Goal: Information Seeking & Learning: Stay updated

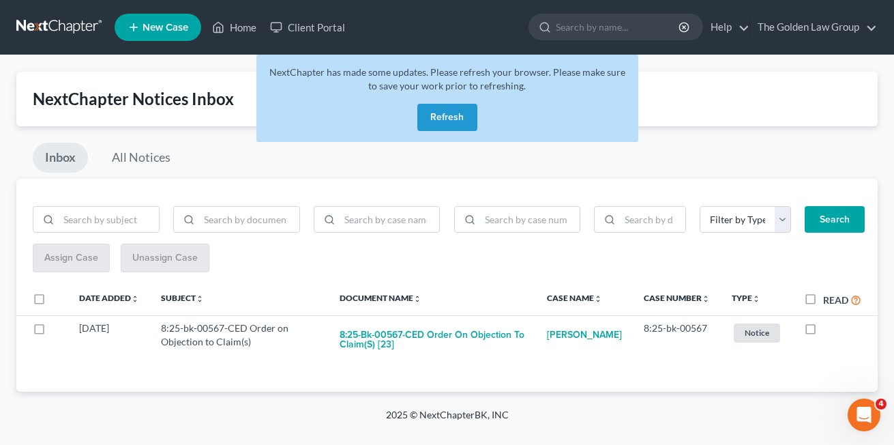
click at [241, 82] on div "NextChapter Notices Inbox" at bounding box center [447, 99] width 862 height 55
click at [443, 117] on button "Refresh" at bounding box center [448, 117] width 60 height 27
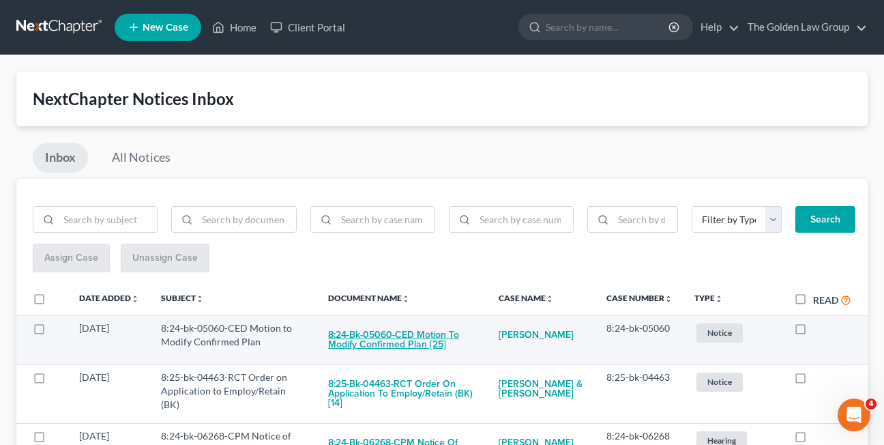
click at [391, 347] on button "8:24-bk-05060-CED Motion to Modify Confirmed Plan [25]" at bounding box center [402, 339] width 149 height 37
checkbox input "true"
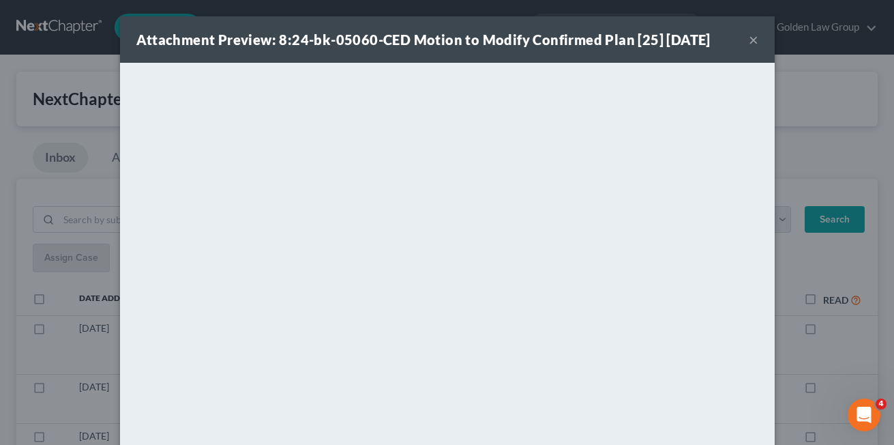
click at [749, 43] on button "×" at bounding box center [754, 39] width 10 height 16
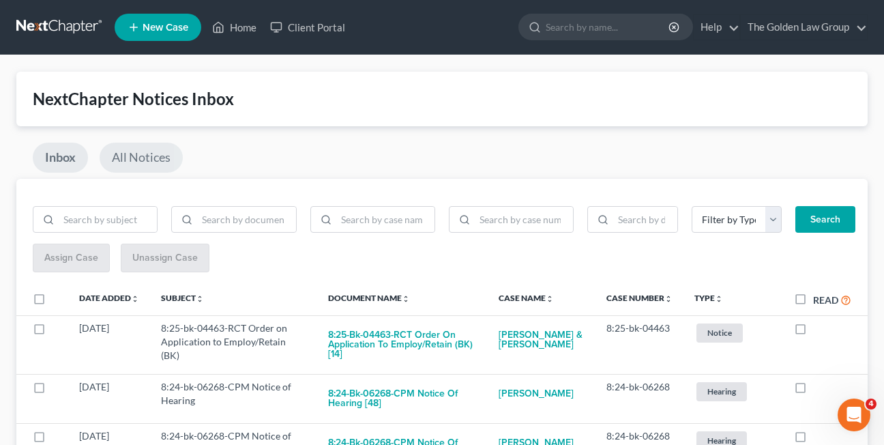
click at [128, 152] on link "All Notices" at bounding box center [141, 158] width 83 height 30
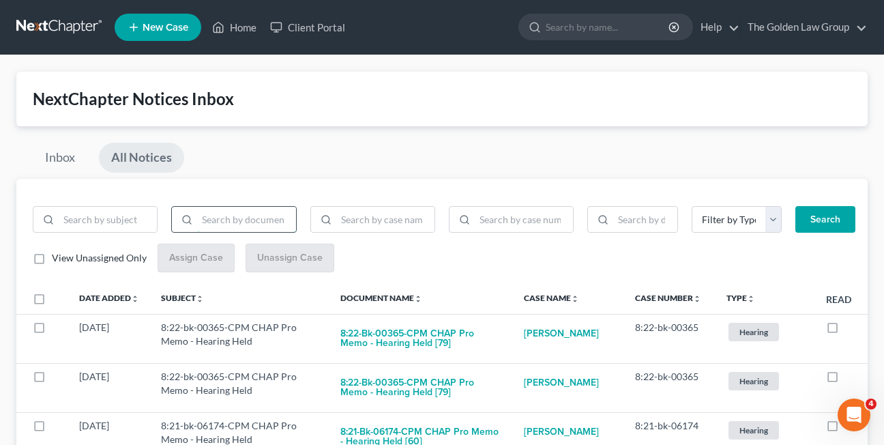
click at [259, 221] on input "search" at bounding box center [246, 220] width 98 height 26
type input "motion"
click at [796, 206] on button "Search" at bounding box center [826, 219] width 60 height 27
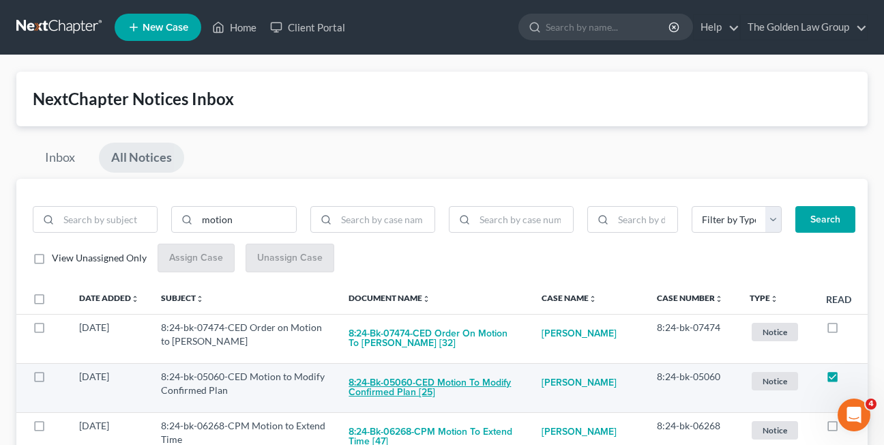
click at [411, 391] on button "8:24-bk-05060-CED Motion to Modify Confirmed Plan [25]" at bounding box center [434, 388] width 171 height 37
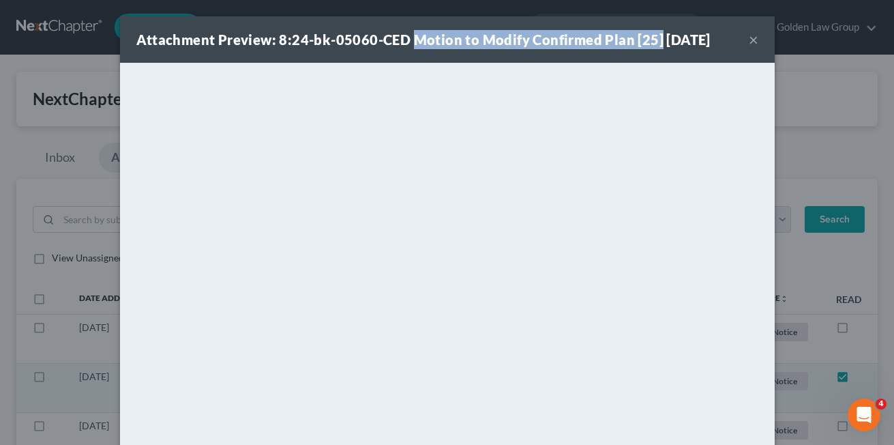
drag, startPoint x: 409, startPoint y: 41, endPoint x: 650, endPoint y: 46, distance: 241.6
click at [650, 46] on strong "Attachment Preview: 8:24-bk-05060-CED Motion to Modify Confirmed Plan [25] 08/1…" at bounding box center [423, 39] width 574 height 16
copy strong "Motion to Modify Confirmed Plan [25]"
click at [749, 39] on button "×" at bounding box center [754, 39] width 10 height 16
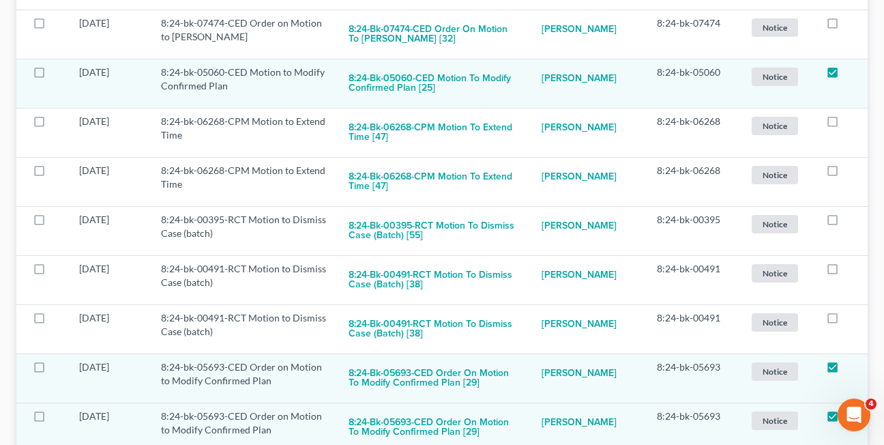
scroll to position [300, 0]
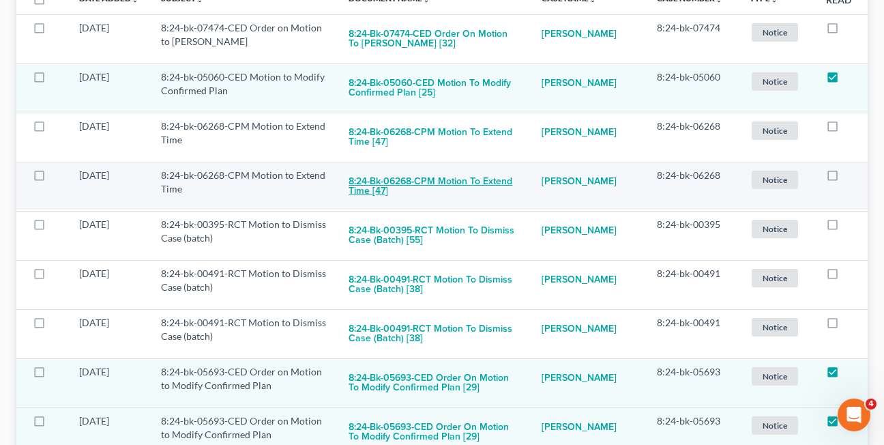
click at [368, 186] on button "8:24-bk-06268-CPM Motion to Extend Time [47]" at bounding box center [434, 187] width 171 height 37
checkbox input "true"
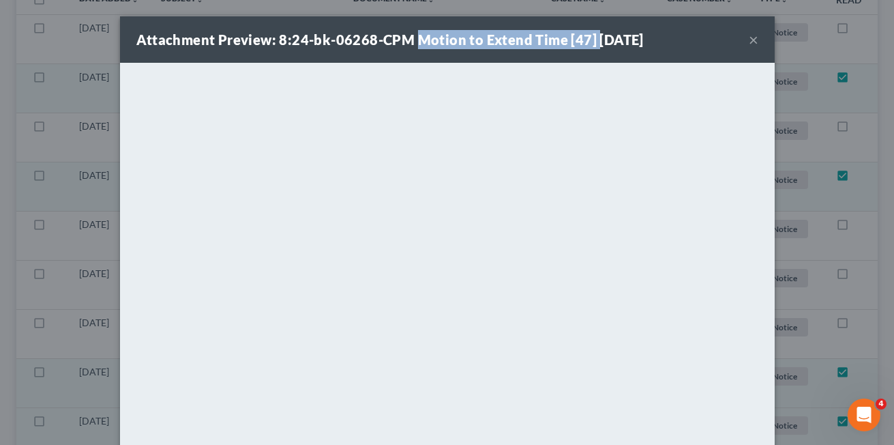
drag, startPoint x: 409, startPoint y: 38, endPoint x: 588, endPoint y: 47, distance: 179.0
click at [588, 47] on strong "Attachment Preview: 8:24-bk-06268-CPM Motion to Extend Time [47] 08/14/2025" at bounding box center [390, 39] width 508 height 16
copy strong "Motion to Extend Time [47]"
click at [749, 36] on button "×" at bounding box center [754, 39] width 10 height 16
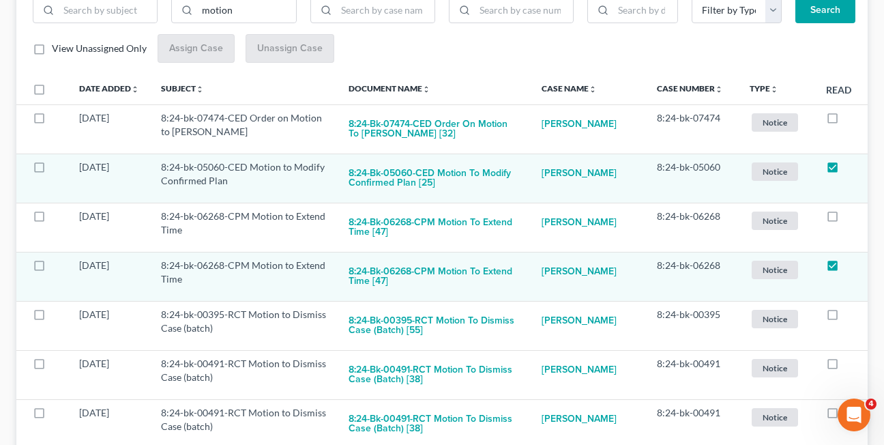
scroll to position [0, 0]
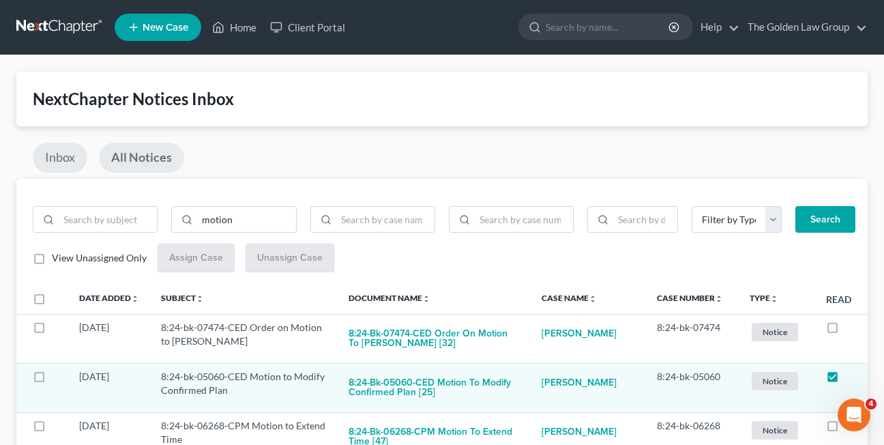
click at [39, 166] on link "Inbox" at bounding box center [60, 158] width 55 height 30
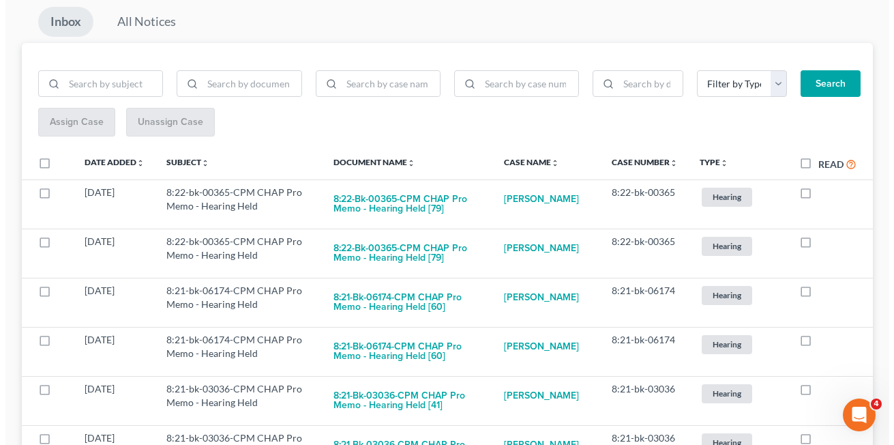
scroll to position [147, 0]
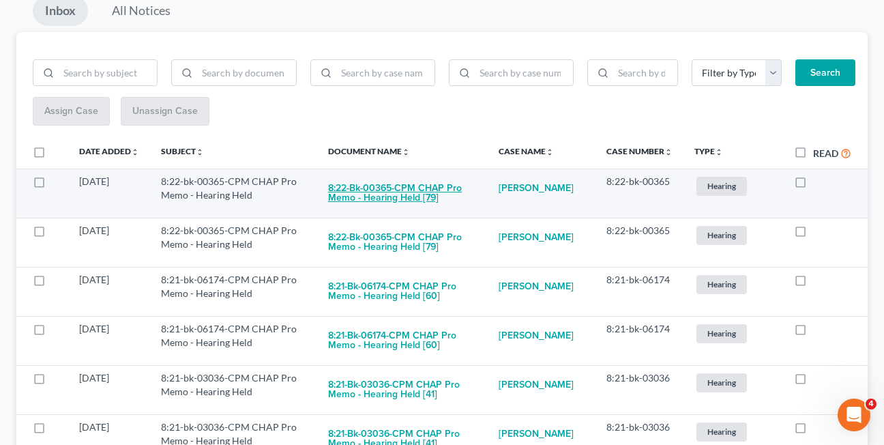
click at [397, 197] on button "8:22-bk-00365-CPM CHAP Pro Memo - Hearing Held [79]" at bounding box center [402, 193] width 149 height 37
checkbox input "true"
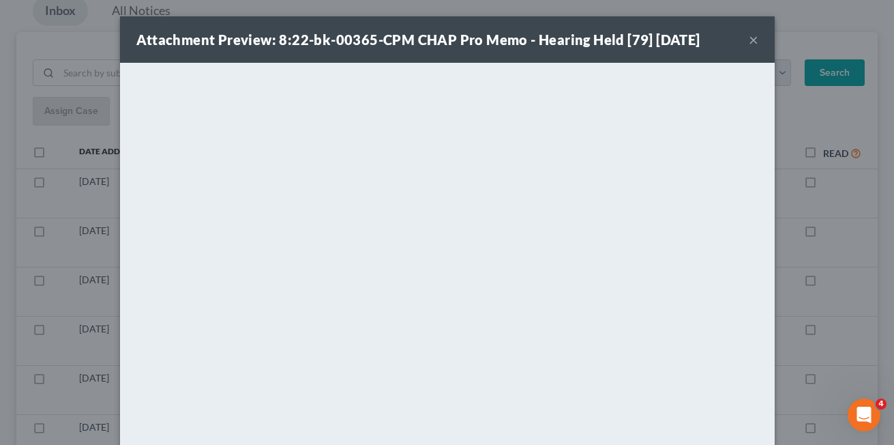
click at [749, 38] on button "×" at bounding box center [754, 39] width 10 height 16
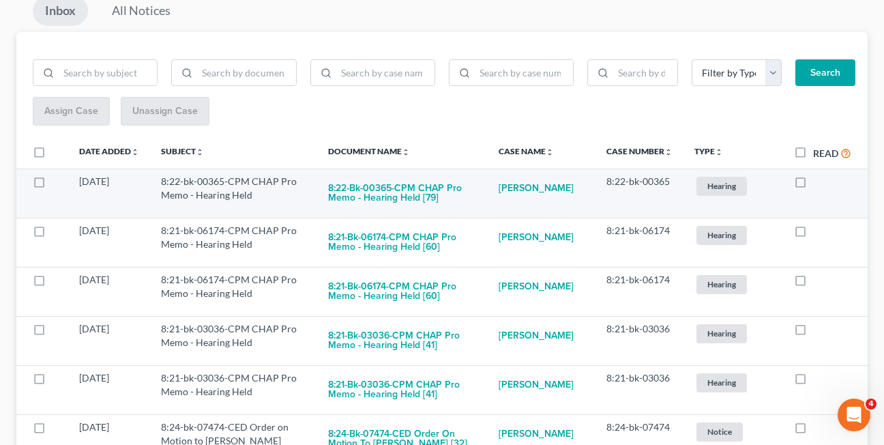
click at [813, 185] on label at bounding box center [813, 185] width 0 height 0
click at [819, 180] on input "checkbox" at bounding box center [823, 179] width 9 height 9
checkbox input "true"
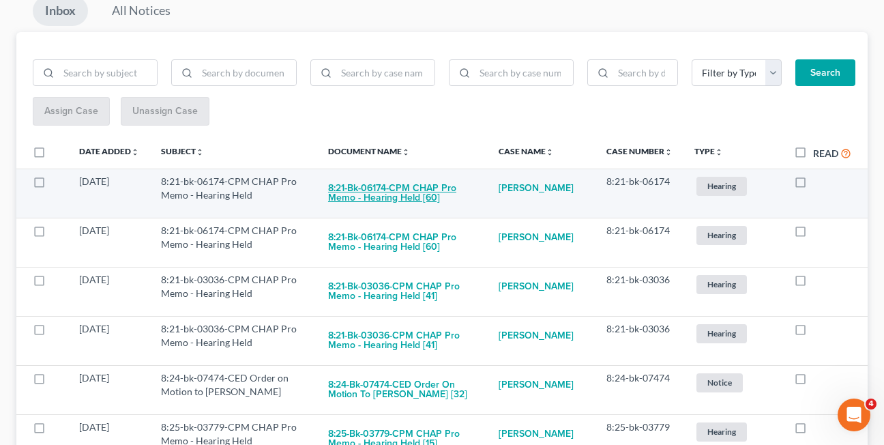
click at [393, 198] on button "8:21-bk-06174-CPM CHAP Pro Memo - Hearing Held [60]" at bounding box center [402, 193] width 149 height 37
checkbox input "true"
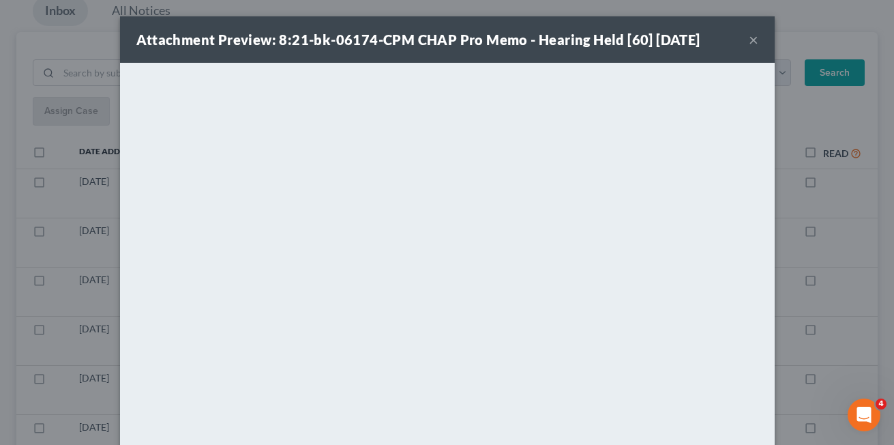
click at [749, 39] on button "×" at bounding box center [754, 39] width 10 height 16
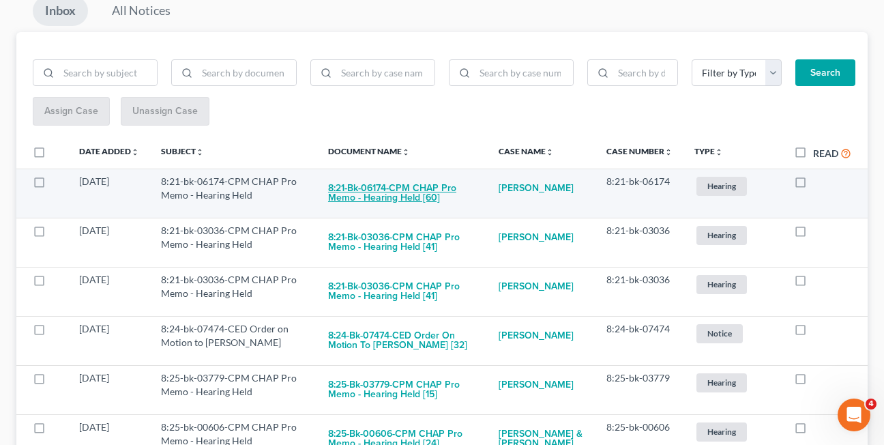
click at [391, 197] on button "8:21-bk-06174-CPM CHAP Pro Memo - Hearing Held [60]" at bounding box center [402, 193] width 149 height 37
checkbox input "true"
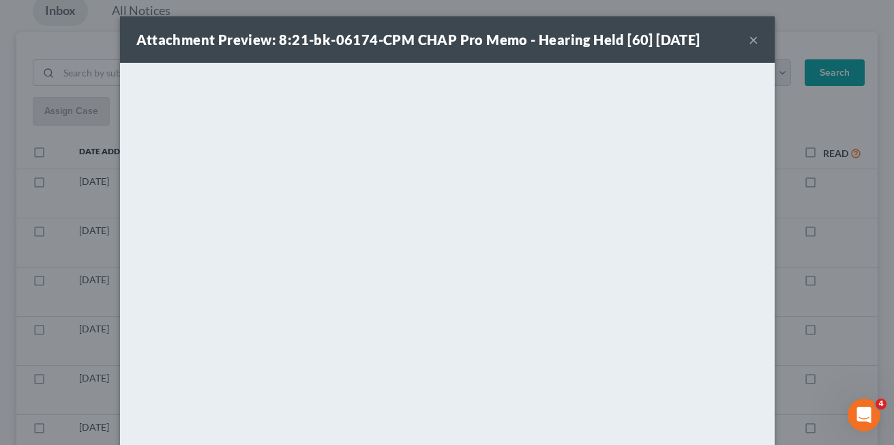
click at [749, 39] on button "×" at bounding box center [754, 39] width 10 height 16
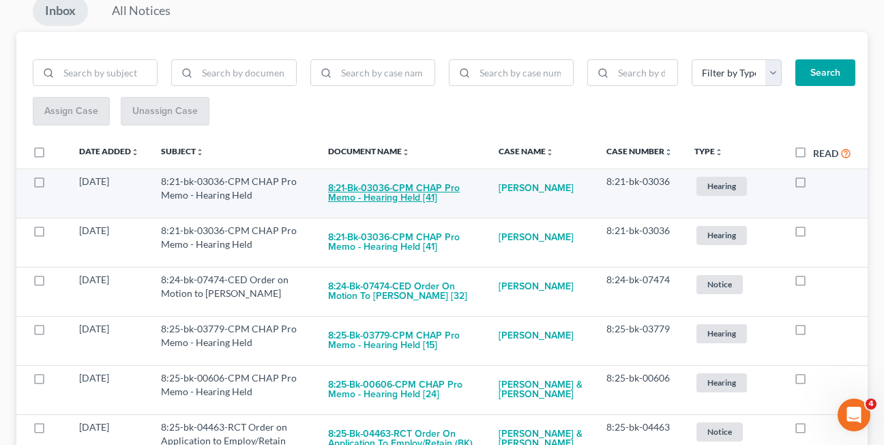
click at [396, 199] on button "8:21-bk-03036-CPM CHAP Pro Memo - Hearing Held [41]" at bounding box center [402, 193] width 149 height 37
checkbox input "true"
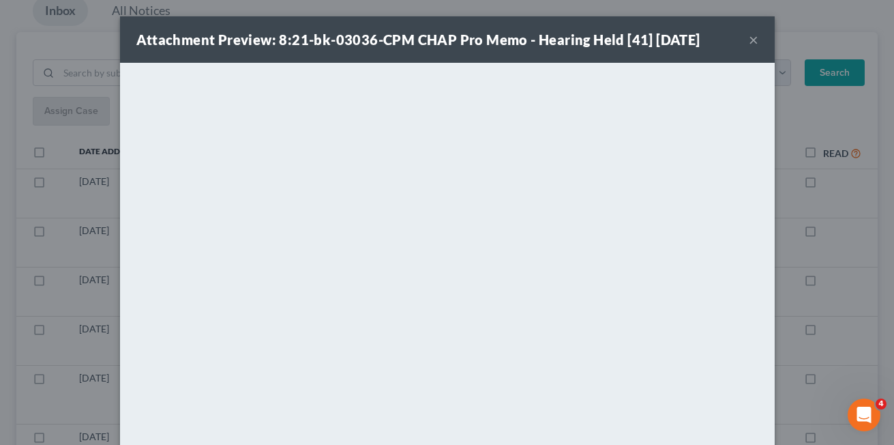
click at [749, 38] on button "×" at bounding box center [754, 39] width 10 height 16
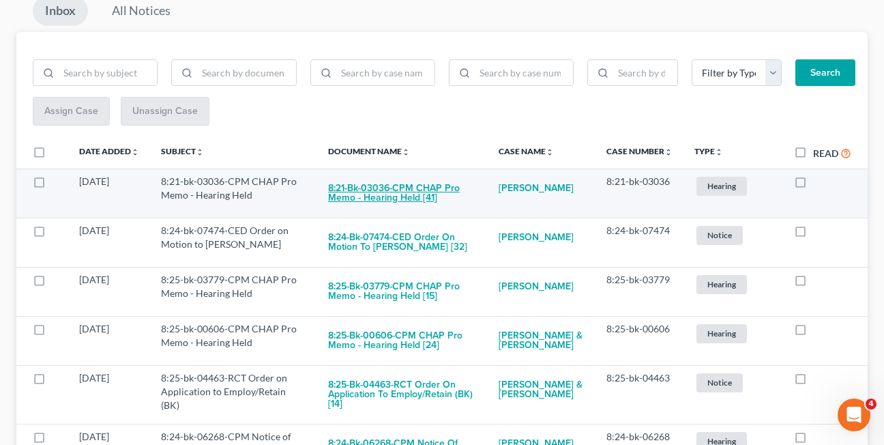
click at [366, 188] on button "8:21-bk-03036-CPM CHAP Pro Memo - Hearing Held [41]" at bounding box center [402, 193] width 149 height 37
checkbox input "true"
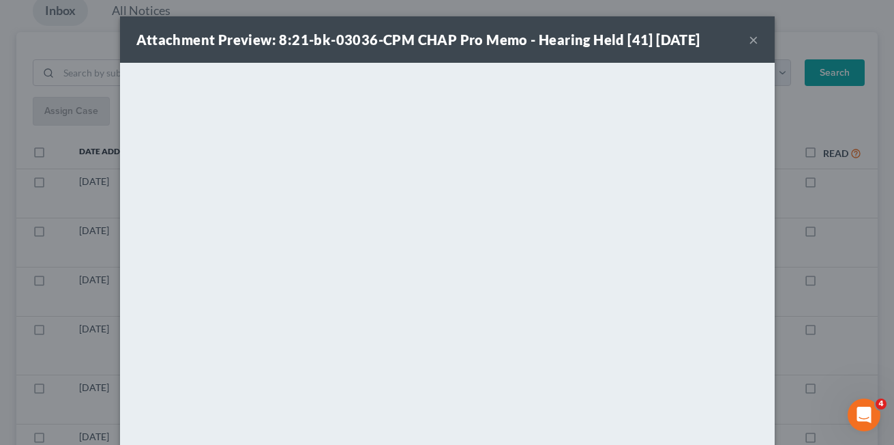
click at [749, 35] on button "×" at bounding box center [754, 39] width 10 height 16
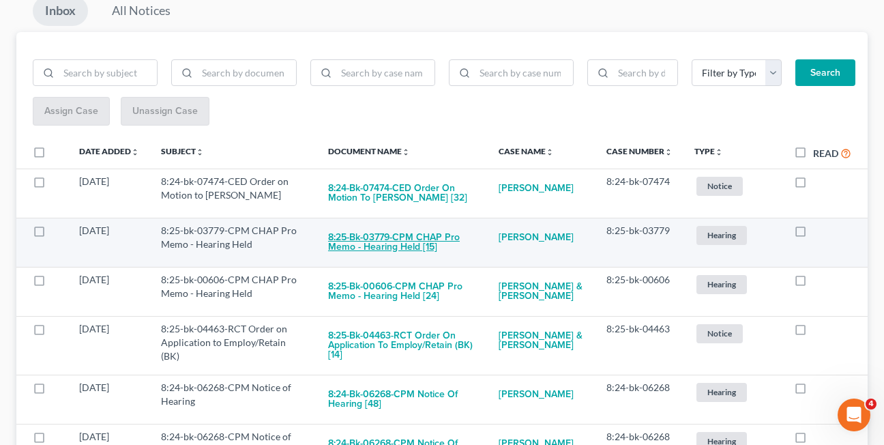
click at [381, 241] on button "8:25-bk-03779-CPM CHAP Pro Memo - Hearing Held [15]" at bounding box center [402, 242] width 149 height 37
checkbox input "true"
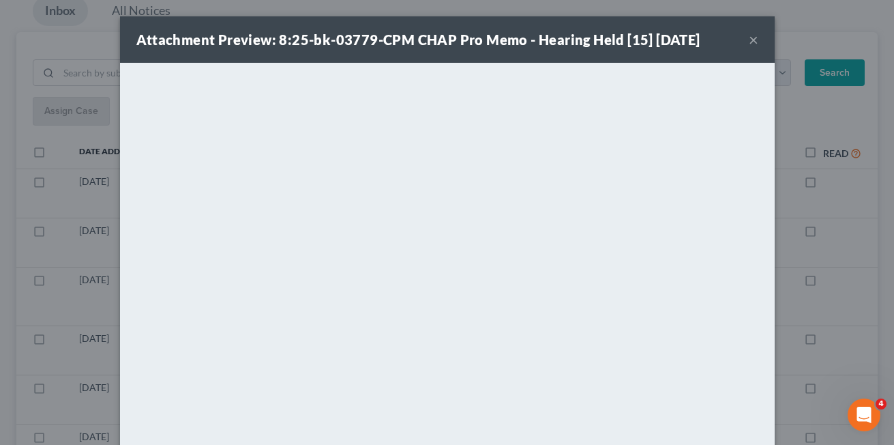
click at [749, 40] on button "×" at bounding box center [754, 39] width 10 height 16
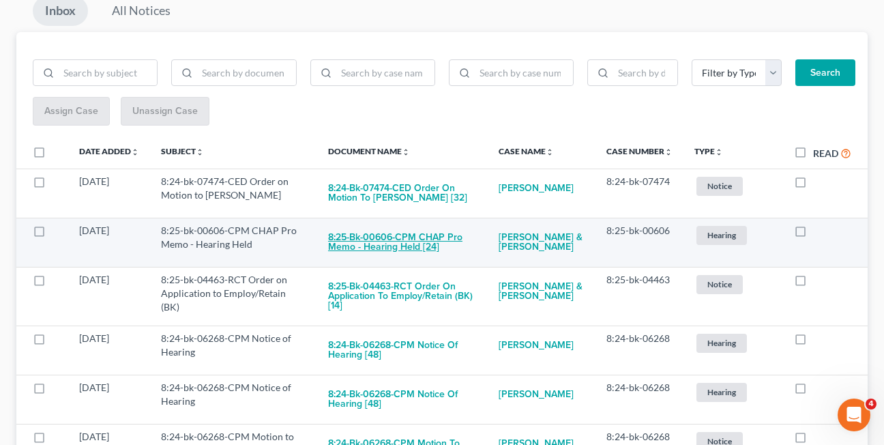
click at [359, 246] on button "8:25-bk-00606-CPM CHAP Pro Memo - Hearing Held [24]" at bounding box center [402, 242] width 149 height 37
checkbox input "true"
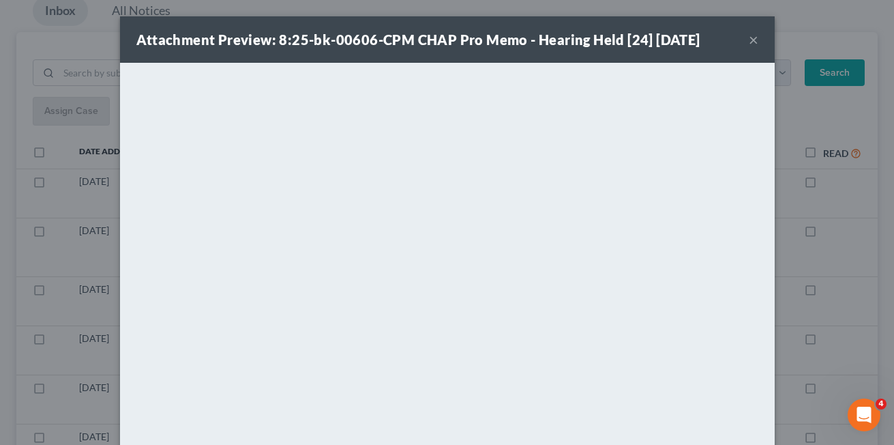
click at [749, 42] on button "×" at bounding box center [754, 39] width 10 height 16
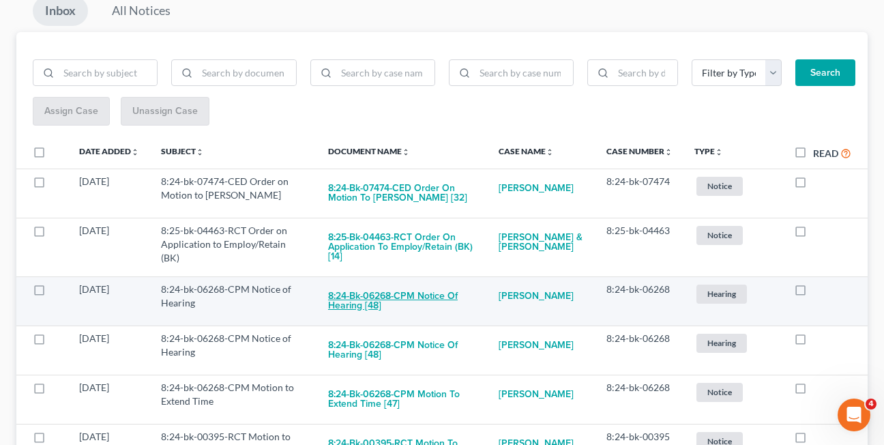
click at [349, 300] on button "8:24-bk-06268-CPM Notice of Hearing [48]" at bounding box center [402, 300] width 149 height 37
checkbox input "true"
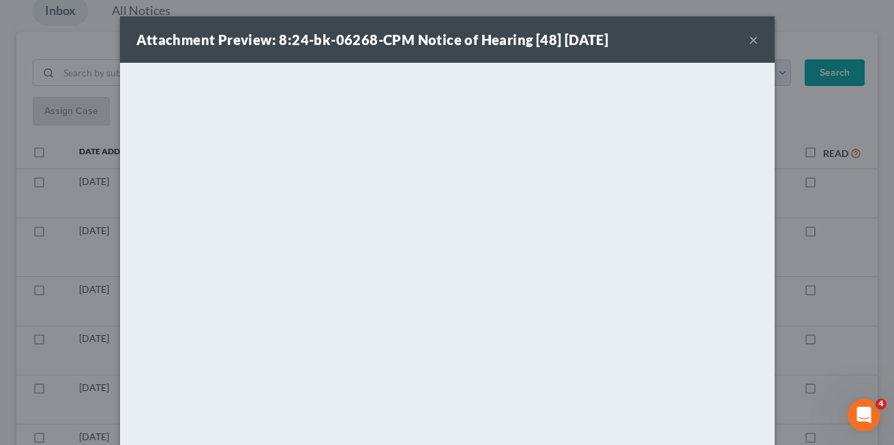
click at [749, 41] on button "×" at bounding box center [754, 39] width 10 height 16
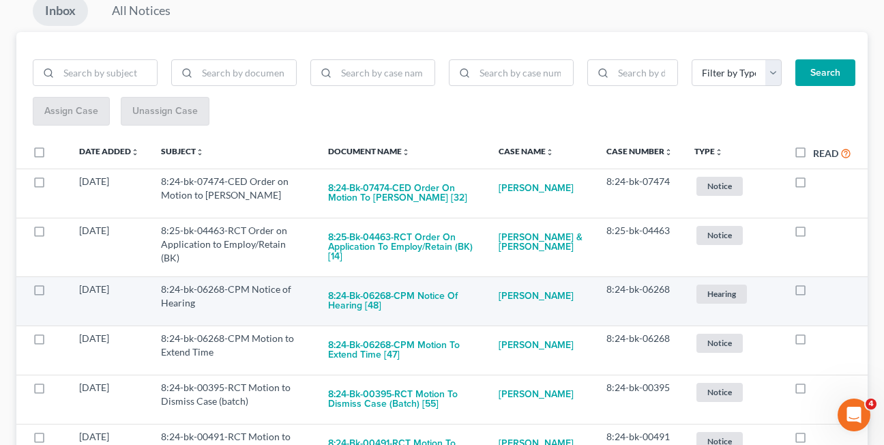
click at [813, 293] on label at bounding box center [813, 293] width 0 height 0
click at [819, 291] on input "checkbox" at bounding box center [823, 286] width 9 height 9
checkbox input "true"
click at [366, 302] on button "8:24-bk-06268-CPM Motion to Extend Time [47]" at bounding box center [402, 300] width 149 height 37
checkbox input "true"
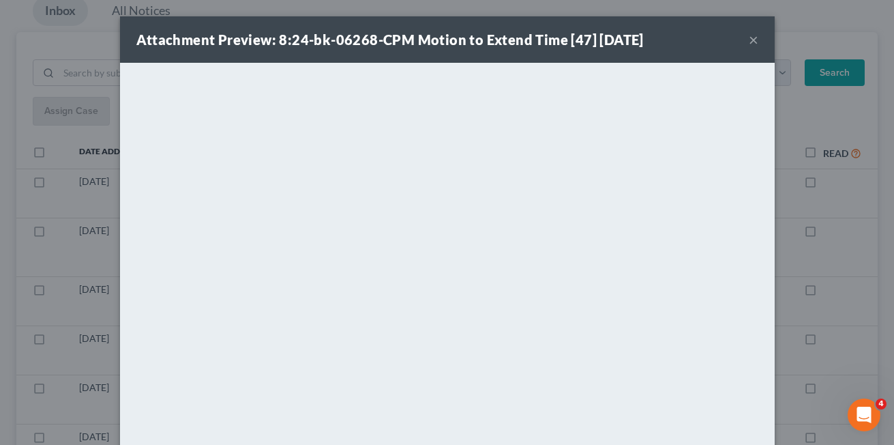
click at [750, 40] on button "×" at bounding box center [754, 39] width 10 height 16
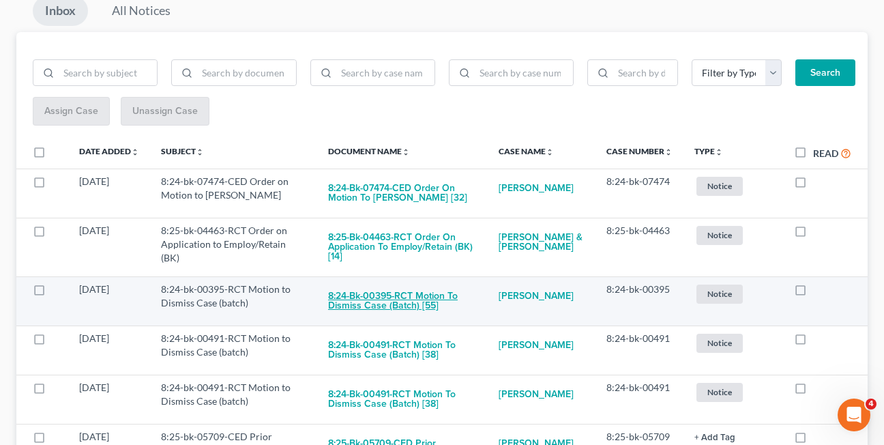
click at [391, 308] on button "8:24-bk-00395-RCT Motion to Dismiss Case (batch) [55]" at bounding box center [402, 300] width 149 height 37
checkbox input "true"
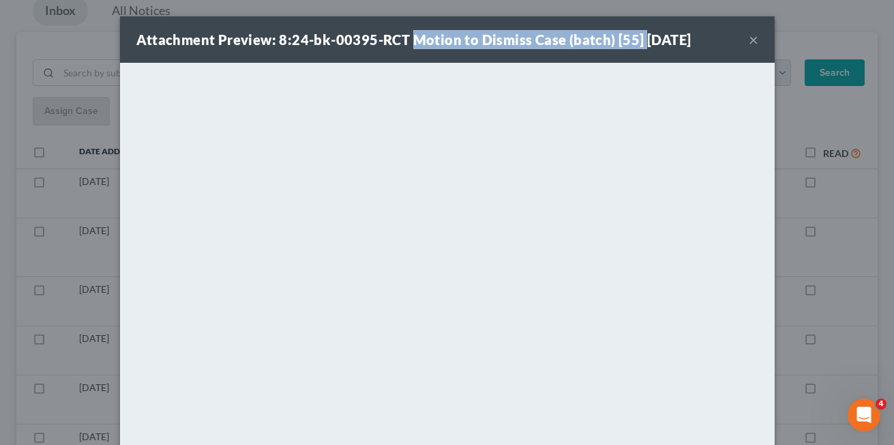
drag, startPoint x: 408, startPoint y: 40, endPoint x: 634, endPoint y: 42, distance: 225.8
click at [634, 42] on strong "Attachment Preview: 8:24-bk-00395-RCT Motion to Dismiss Case (batch) [55] 08/14…" at bounding box center [413, 39] width 555 height 16
copy strong "Motion to Dismiss Case (batch) [55]"
click at [749, 44] on button "×" at bounding box center [754, 39] width 10 height 16
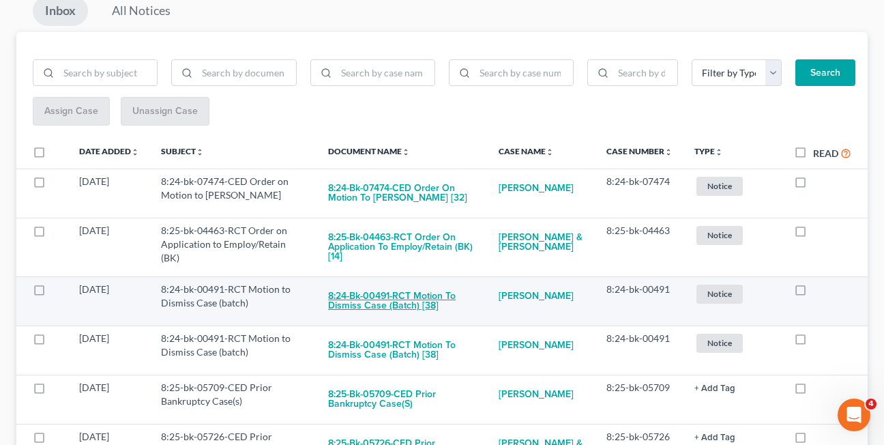
click at [340, 305] on button "8:24-bk-00491-RCT Motion to Dismiss Case (batch) [38]" at bounding box center [402, 300] width 149 height 37
checkbox input "true"
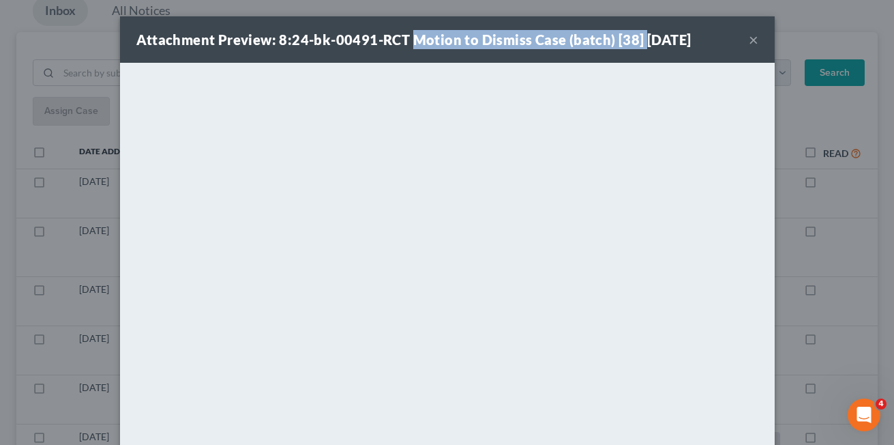
drag, startPoint x: 409, startPoint y: 39, endPoint x: 632, endPoint y: 40, distance: 223.1
click at [632, 40] on strong "Attachment Preview: 8:24-bk-00491-RCT Motion to Dismiss Case (batch) [38] 08/14…" at bounding box center [413, 39] width 555 height 16
copy strong "Motion to Dismiss Case (batch) [38]"
click at [749, 42] on button "×" at bounding box center [754, 39] width 10 height 16
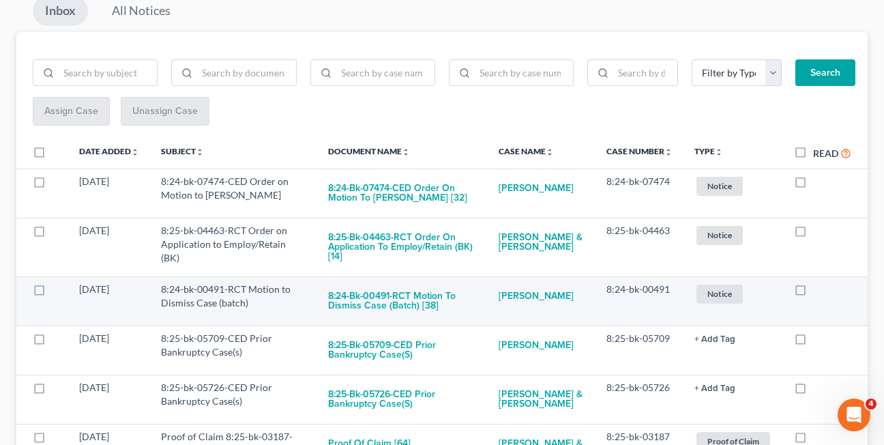
click at [813, 293] on label at bounding box center [813, 293] width 0 height 0
click at [819, 290] on input "checkbox" at bounding box center [823, 286] width 9 height 9
checkbox input "true"
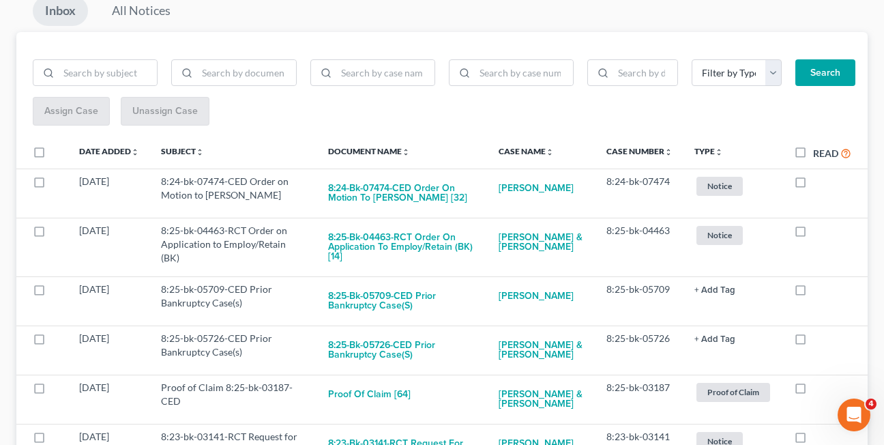
click at [813, 293] on label at bounding box center [813, 293] width 0 height 0
click at [819, 290] on input "checkbox" at bounding box center [823, 286] width 9 height 9
checkbox input "true"
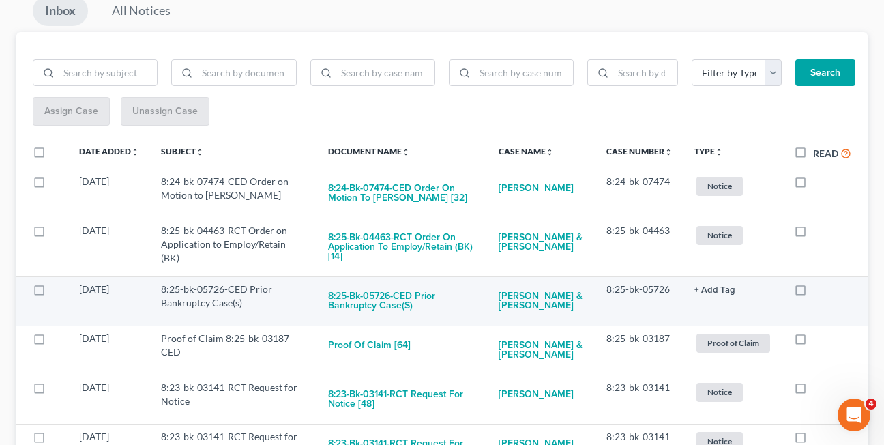
click at [813, 293] on label at bounding box center [813, 293] width 0 height 0
click at [819, 289] on input "checkbox" at bounding box center [823, 286] width 9 height 9
checkbox input "true"
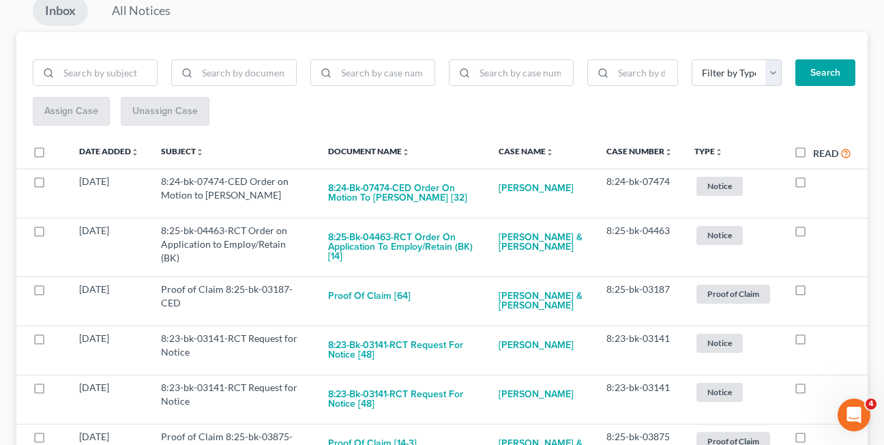
click at [813, 293] on label at bounding box center [813, 293] width 0 height 0
click at [819, 289] on input "checkbox" at bounding box center [823, 286] width 9 height 9
checkbox input "true"
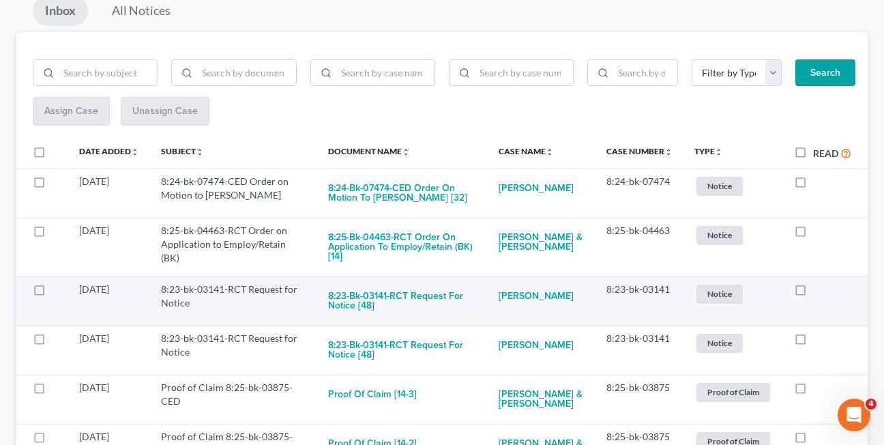
click at [813, 293] on label at bounding box center [813, 293] width 0 height 0
click at [819, 291] on input "checkbox" at bounding box center [823, 286] width 9 height 9
checkbox input "true"
click at [813, 293] on label at bounding box center [813, 293] width 0 height 0
click at [819, 291] on input "checkbox" at bounding box center [823, 286] width 9 height 9
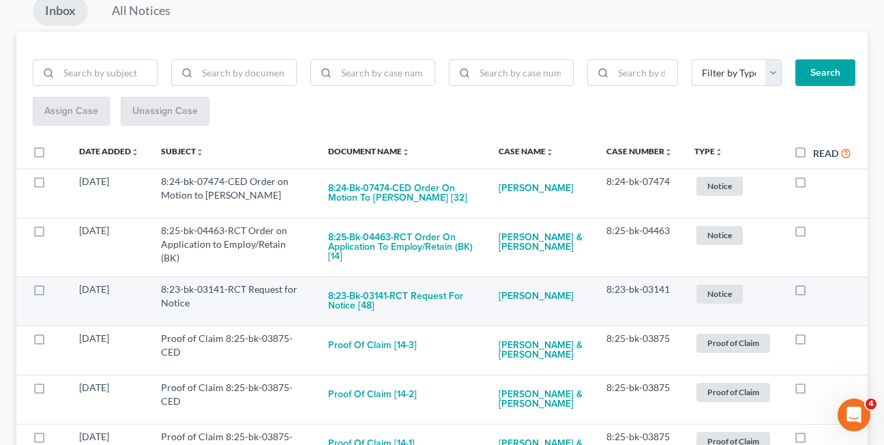
checkbox input "true"
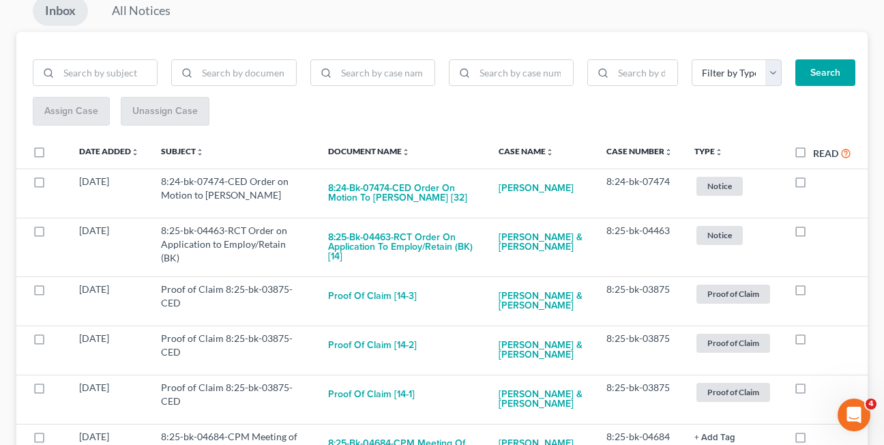
click at [813, 293] on label at bounding box center [813, 293] width 0 height 0
click at [819, 291] on input "checkbox" at bounding box center [823, 286] width 9 height 9
checkbox input "true"
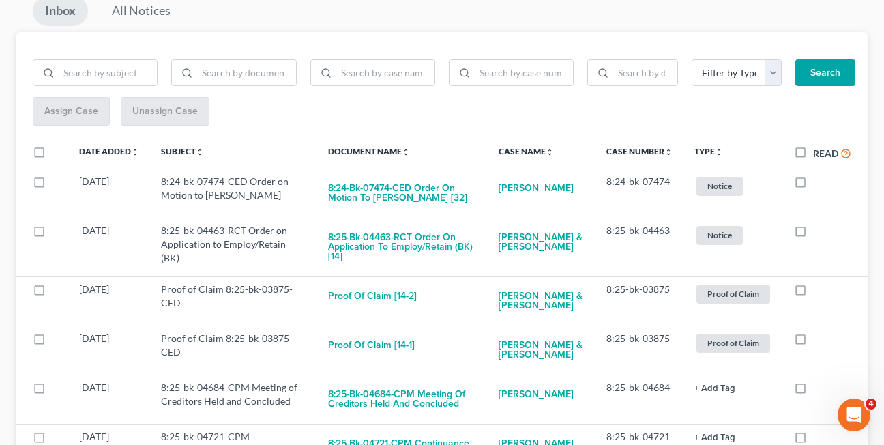
click at [813, 293] on label at bounding box center [813, 293] width 0 height 0
click at [819, 291] on input "checkbox" at bounding box center [823, 286] width 9 height 9
checkbox input "true"
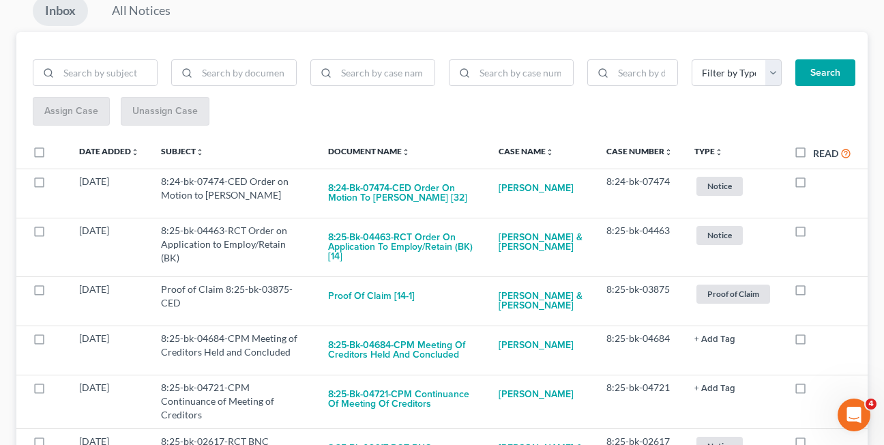
click at [813, 293] on label at bounding box center [813, 293] width 0 height 0
click at [819, 291] on input "checkbox" at bounding box center [823, 286] width 9 height 9
checkbox input "true"
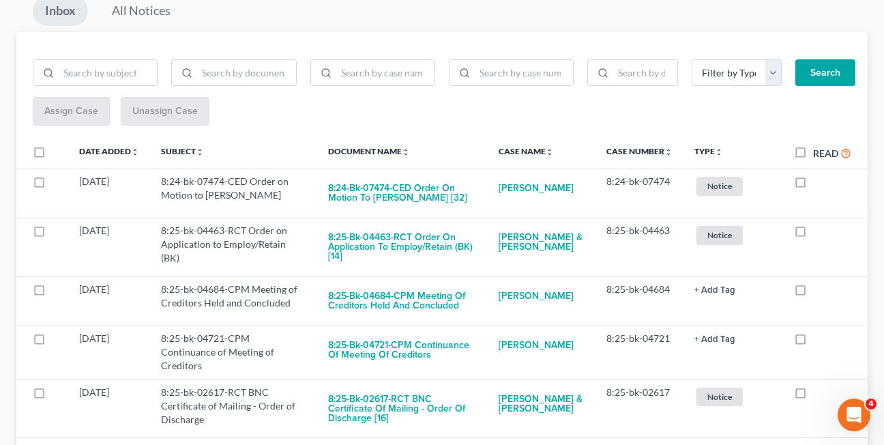
click at [813, 293] on label at bounding box center [813, 293] width 0 height 0
click at [819, 291] on input "checkbox" at bounding box center [823, 286] width 9 height 9
checkbox input "true"
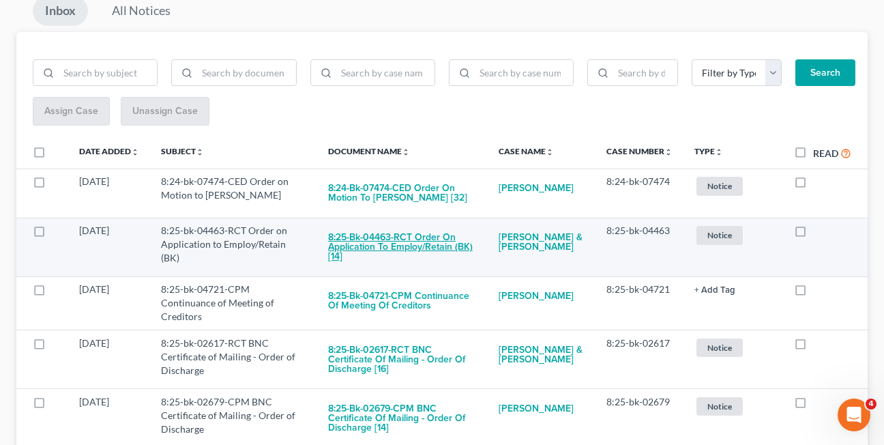
click at [396, 250] on button "8:25-bk-04463-RCT Order on Application to Employ/Retain (BK) [14]" at bounding box center [402, 247] width 149 height 46
checkbox input "true"
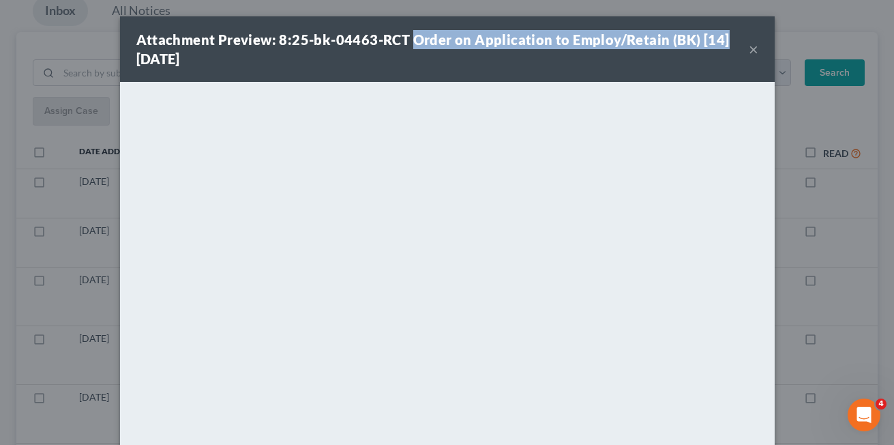
drag, startPoint x: 405, startPoint y: 41, endPoint x: 716, endPoint y: 42, distance: 311.1
click at [716, 42] on div "Attachment Preview: 8:25-bk-04463-RCT Order on Application to Employ/Retain (BK…" at bounding box center [442, 49] width 613 height 38
copy strong "Order on Application to Employ/Retain (BK) [14]"
click at [749, 50] on button "×" at bounding box center [754, 49] width 10 height 16
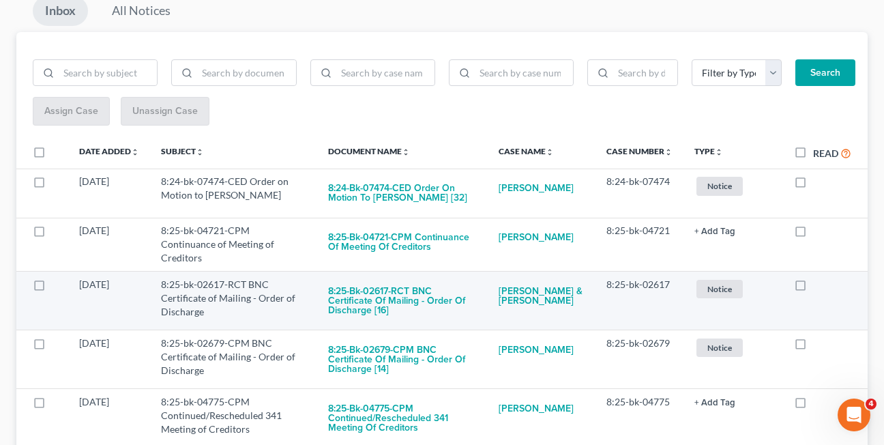
click at [813, 288] on label at bounding box center [813, 288] width 0 height 0
click at [819, 280] on input "checkbox" at bounding box center [823, 282] width 9 height 9
checkbox input "true"
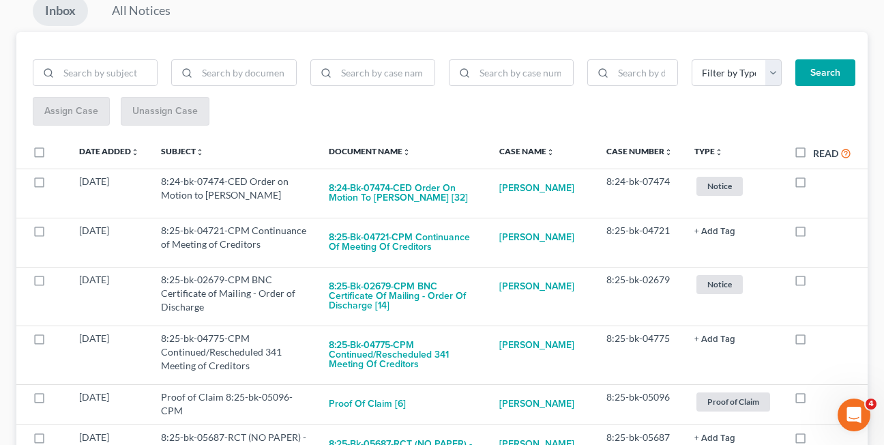
click at [813, 283] on label at bounding box center [813, 283] width 0 height 0
click at [819, 280] on input "checkbox" at bounding box center [823, 277] width 9 height 9
checkbox input "true"
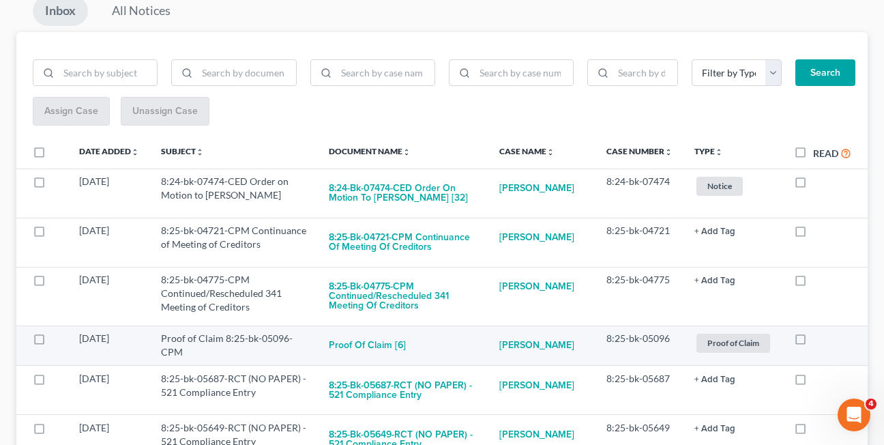
click at [813, 342] on label at bounding box center [813, 342] width 0 height 0
click at [819, 340] on input "checkbox" at bounding box center [823, 336] width 9 height 9
checkbox input "true"
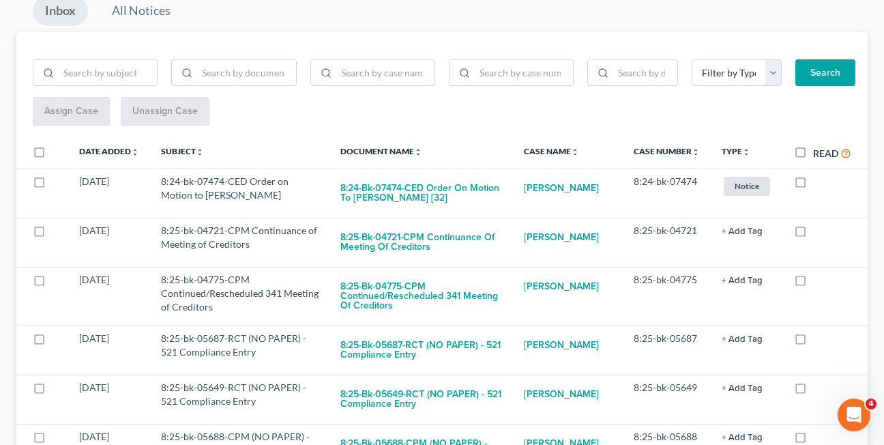
click at [813, 342] on label at bounding box center [813, 342] width 0 height 0
click at [819, 340] on input "checkbox" at bounding box center [823, 336] width 9 height 9
checkbox input "true"
click at [813, 342] on label at bounding box center [813, 342] width 0 height 0
click at [819, 340] on input "checkbox" at bounding box center [823, 336] width 9 height 9
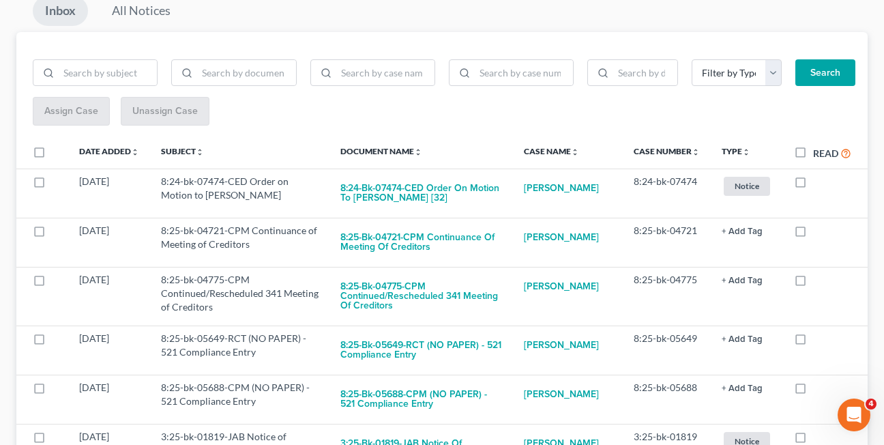
checkbox input "true"
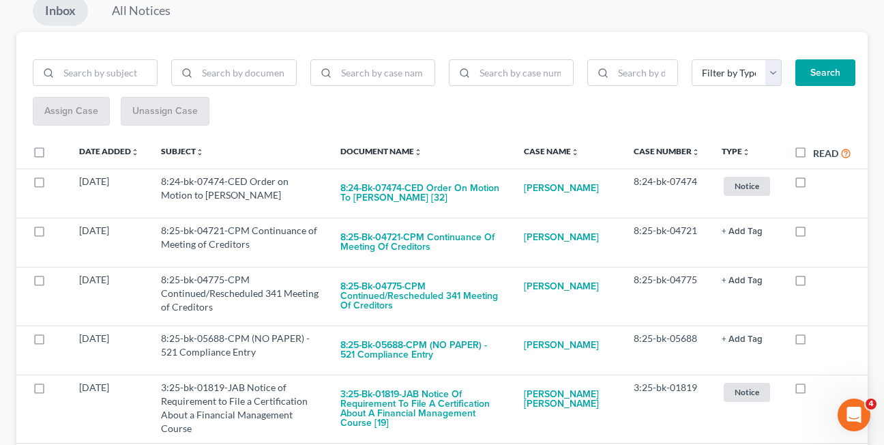
click at [813, 342] on label at bounding box center [813, 342] width 0 height 0
click at [819, 340] on input "checkbox" at bounding box center [823, 336] width 9 height 9
checkbox input "true"
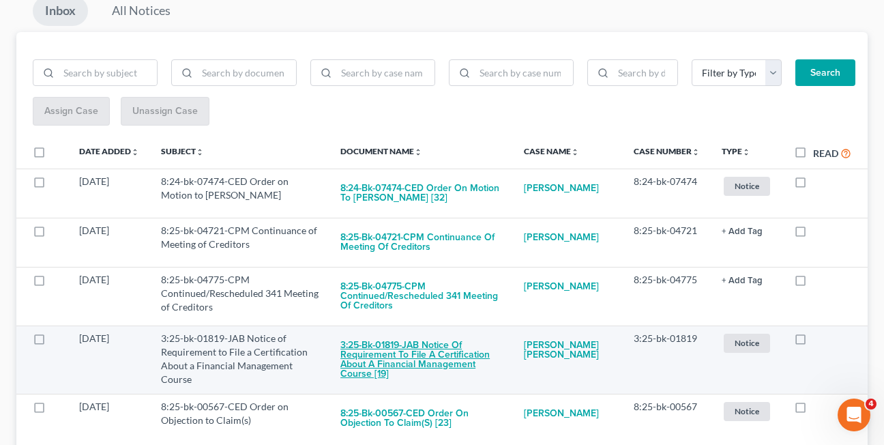
click at [422, 358] on button "3:25-bk-01819-JAB Notice of Requirement to File a Certification About a Financi…" at bounding box center [421, 360] width 162 height 56
checkbox input "true"
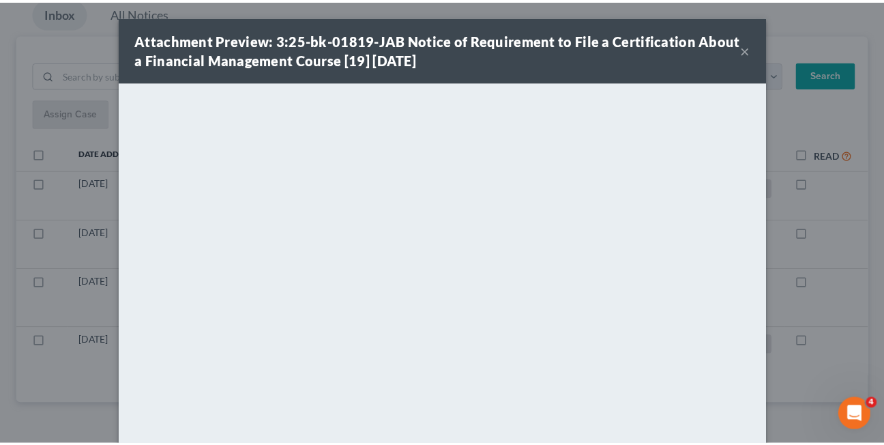
scroll to position [145, 0]
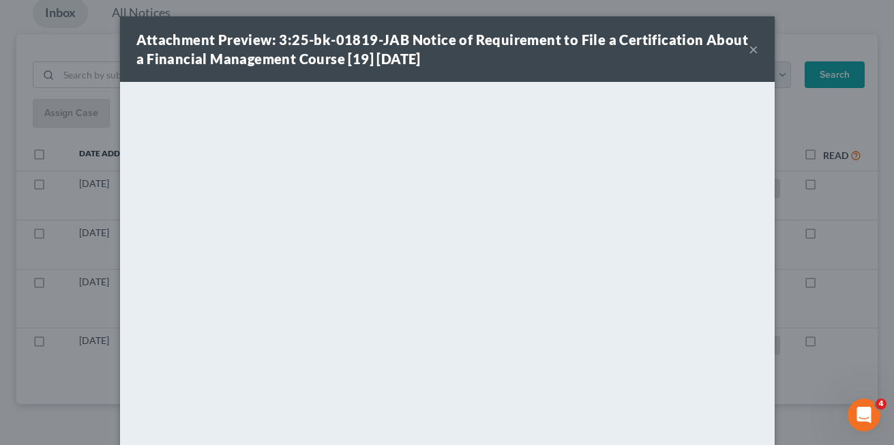
click at [749, 48] on button "×" at bounding box center [754, 49] width 10 height 16
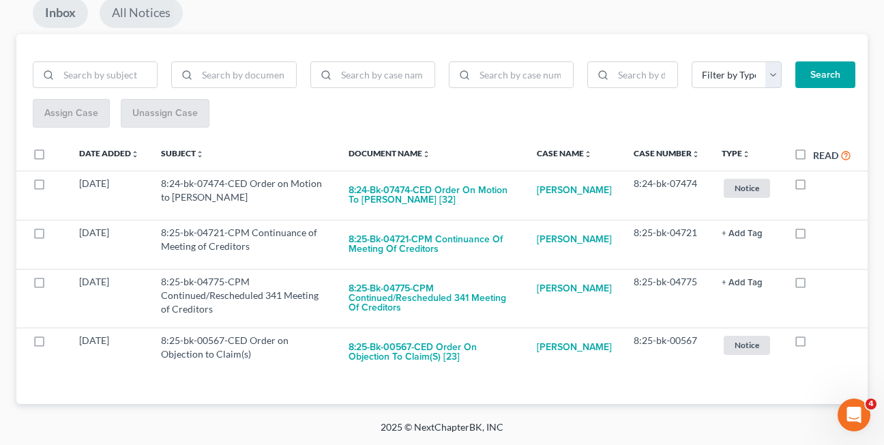
click at [149, 15] on link "All Notices" at bounding box center [141, 13] width 83 height 30
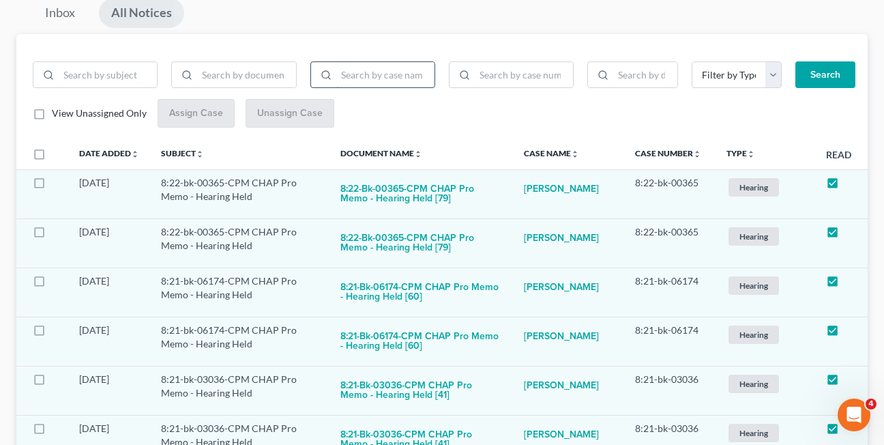
click at [354, 76] on input "search" at bounding box center [385, 75] width 98 height 26
type input "zemke"
click at [796, 61] on button "Search" at bounding box center [826, 74] width 60 height 27
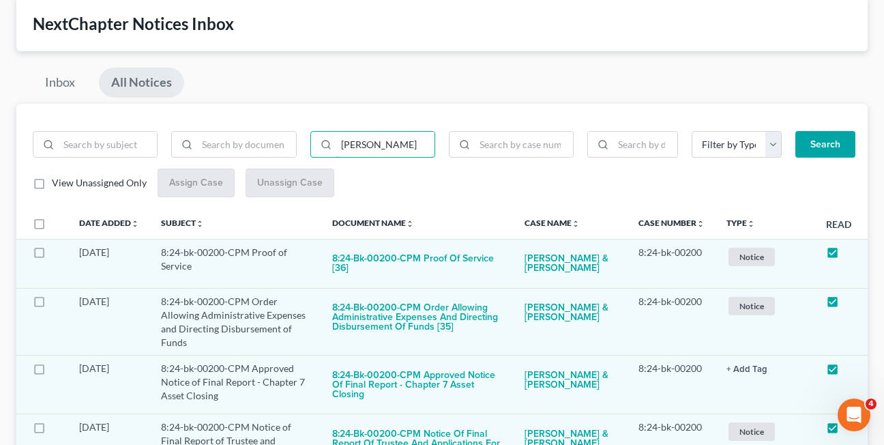
scroll to position [0, 0]
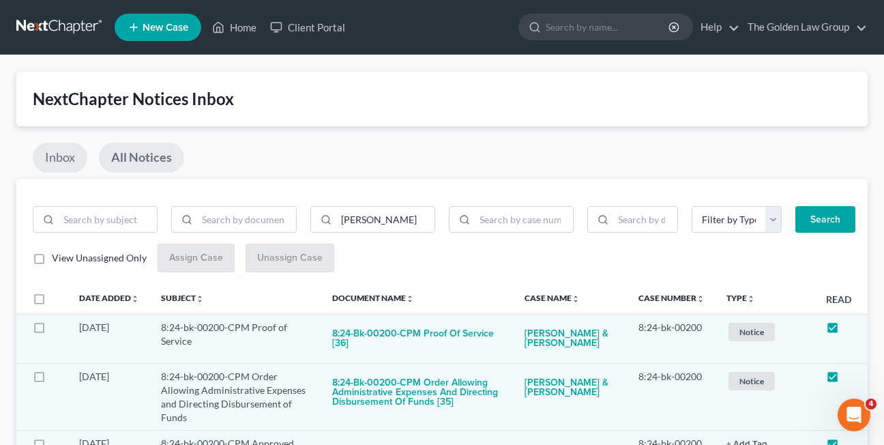
click at [52, 154] on link "Inbox" at bounding box center [60, 158] width 55 height 30
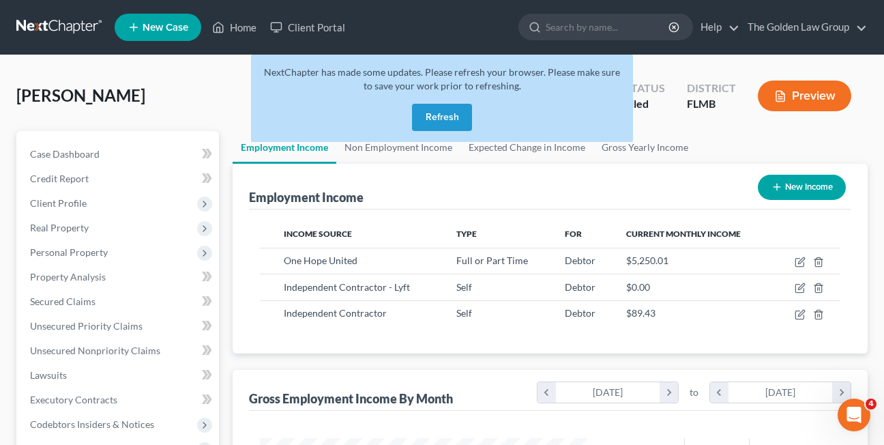
scroll to position [245, 355]
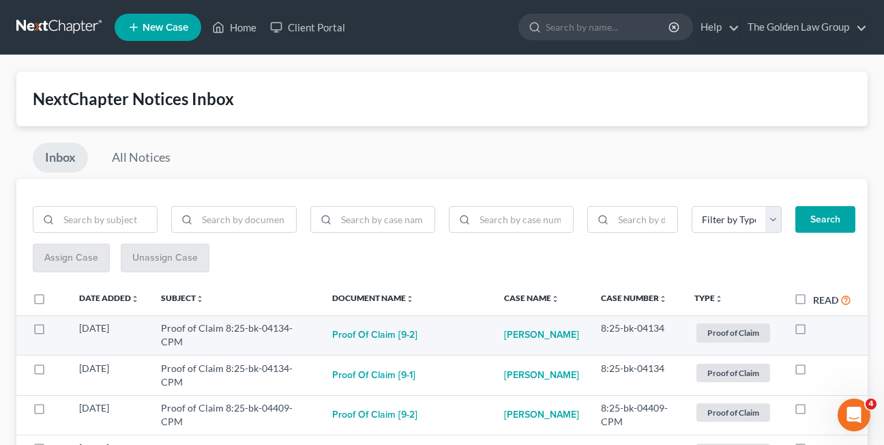
click at [813, 332] on label at bounding box center [813, 332] width 0 height 0
click at [819, 330] on input "checkbox" at bounding box center [823, 325] width 9 height 9
checkbox input "true"
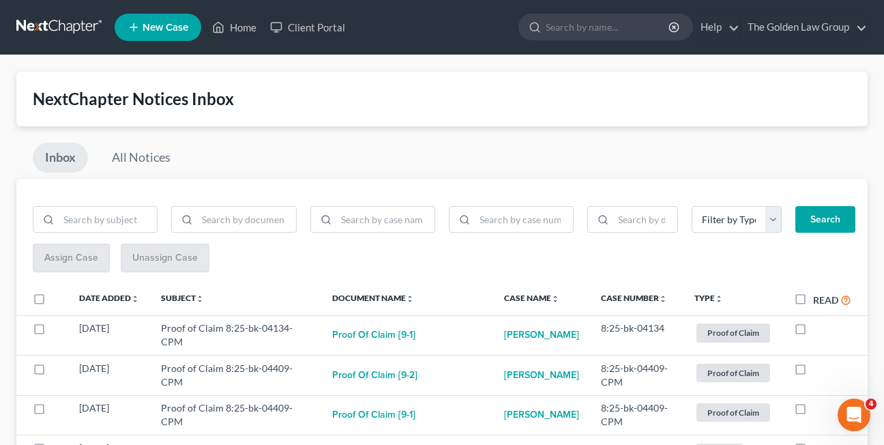
click at [813, 332] on label at bounding box center [813, 332] width 0 height 0
click at [819, 330] on input "checkbox" at bounding box center [823, 325] width 9 height 9
checkbox input "true"
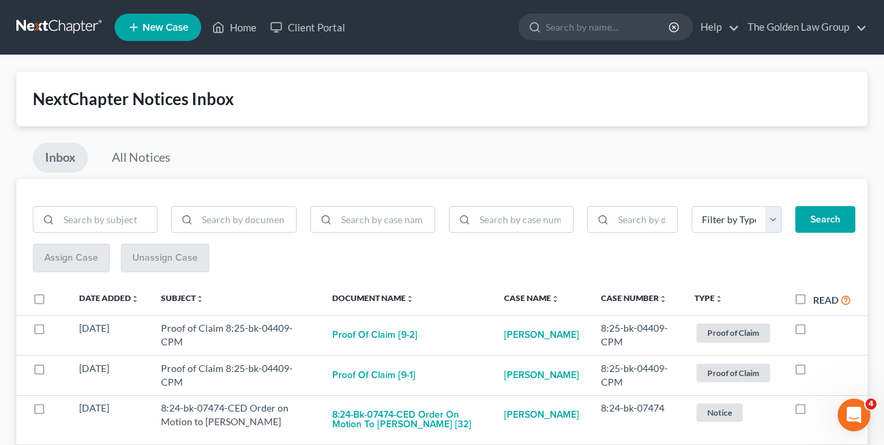
click at [813, 332] on label at bounding box center [813, 332] width 0 height 0
click at [819, 330] on input "checkbox" at bounding box center [823, 325] width 9 height 9
checkbox input "true"
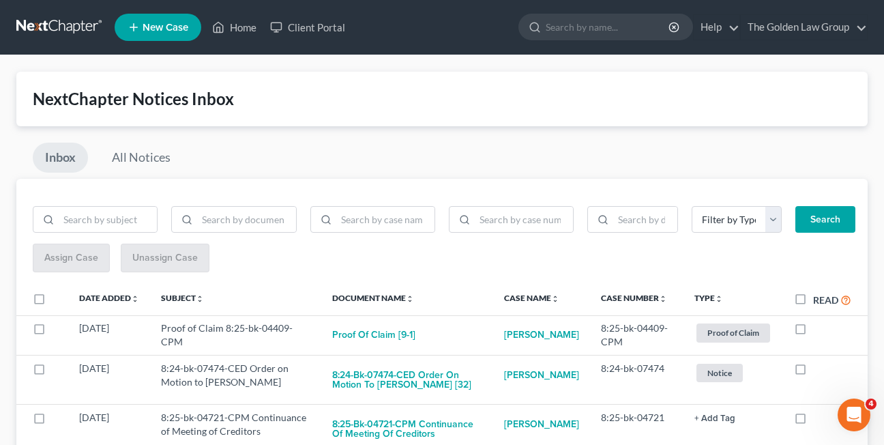
click at [813, 332] on label at bounding box center [813, 332] width 0 height 0
click at [819, 330] on input "checkbox" at bounding box center [823, 325] width 9 height 9
checkbox input "true"
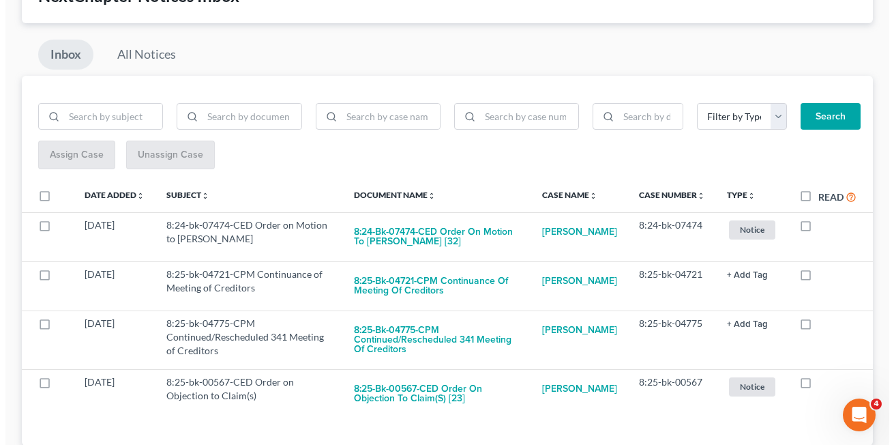
scroll to position [115, 0]
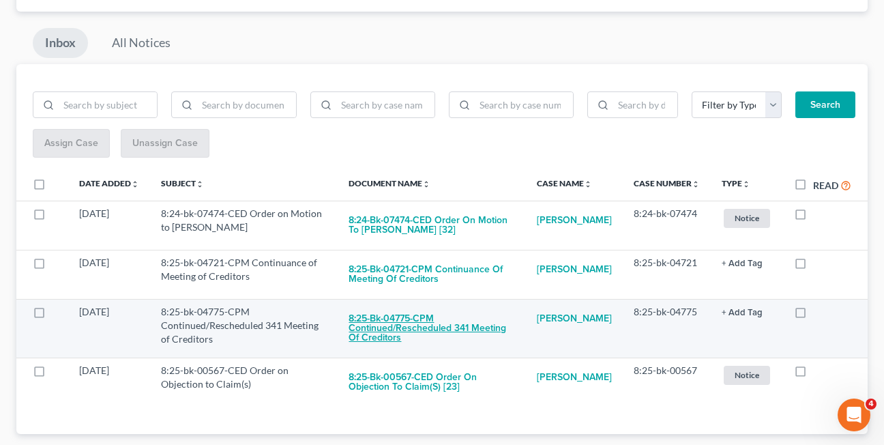
click at [394, 323] on button "8:25-bk-04775-CPM Continued/Rescheduled 341 Meeting of Creditors" at bounding box center [432, 328] width 166 height 46
checkbox input "true"
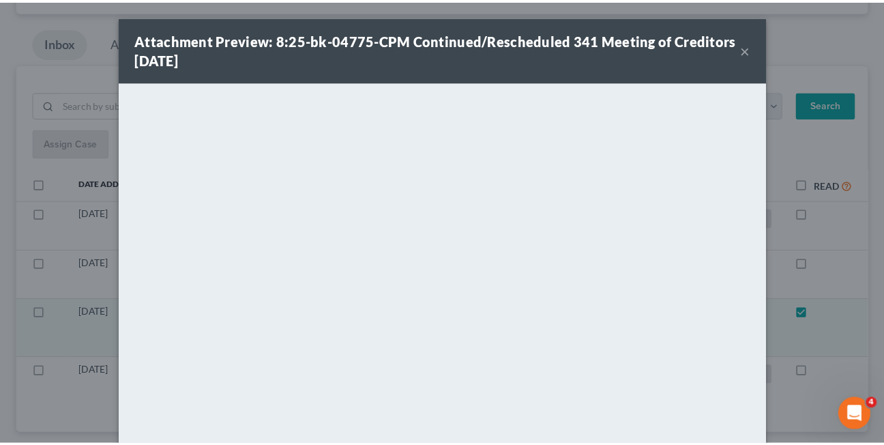
scroll to position [86, 0]
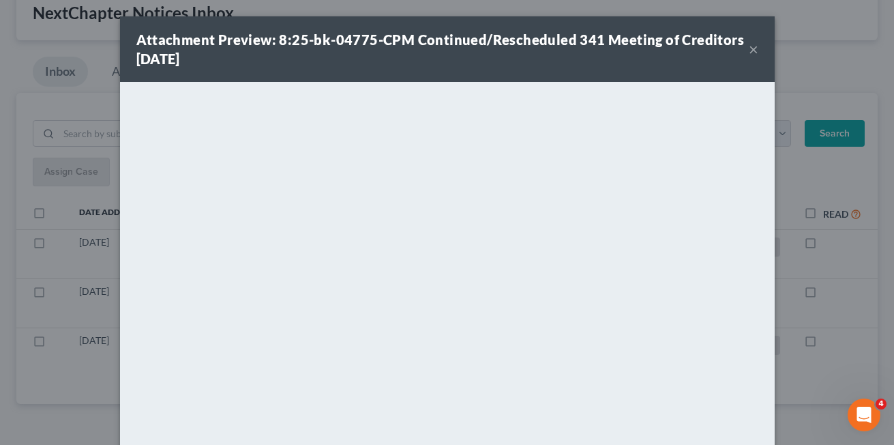
click at [750, 50] on button "×" at bounding box center [754, 49] width 10 height 16
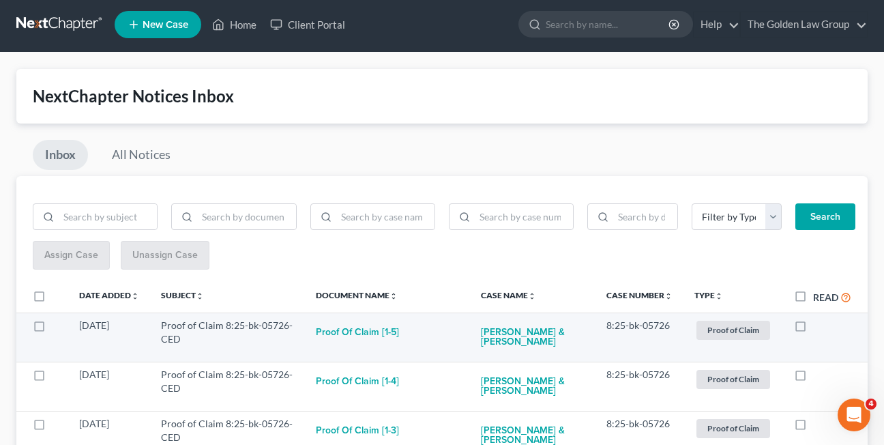
click at [813, 329] on label at bounding box center [813, 329] width 0 height 0
click at [819, 326] on input "checkbox" at bounding box center [823, 323] width 9 height 9
checkbox input "true"
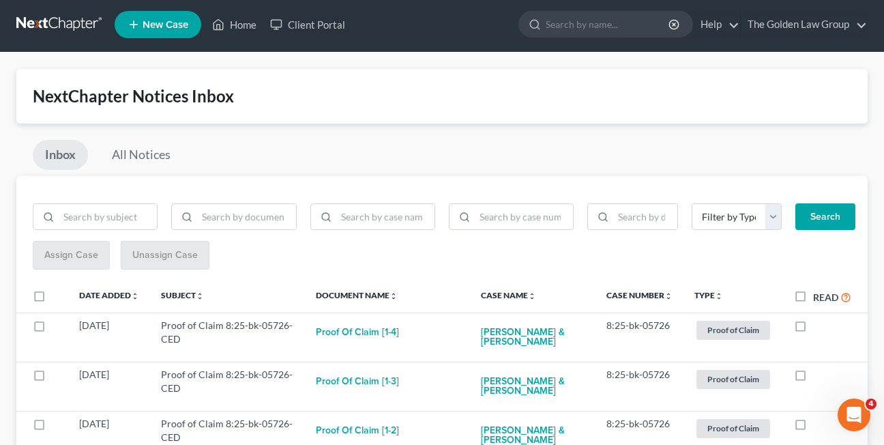
click at [813, 329] on label at bounding box center [813, 329] width 0 height 0
click at [819, 326] on input "checkbox" at bounding box center [823, 323] width 9 height 9
checkbox input "true"
click at [813, 329] on label at bounding box center [813, 329] width 0 height 0
click at [819, 326] on input "checkbox" at bounding box center [823, 323] width 9 height 9
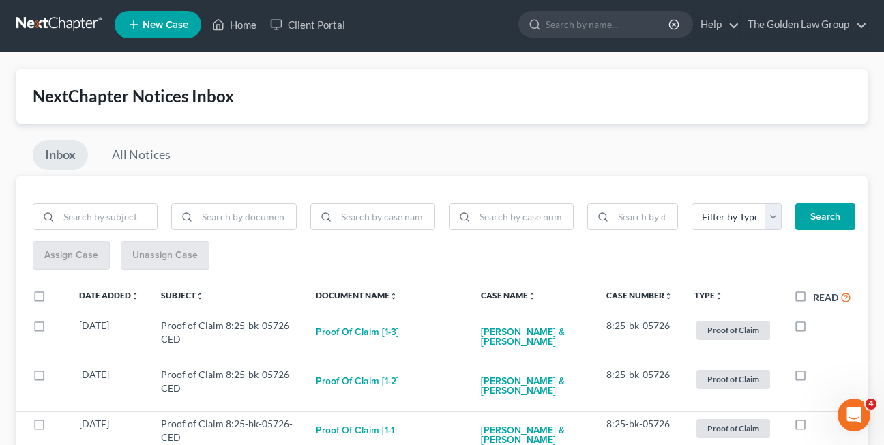
checkbox input "true"
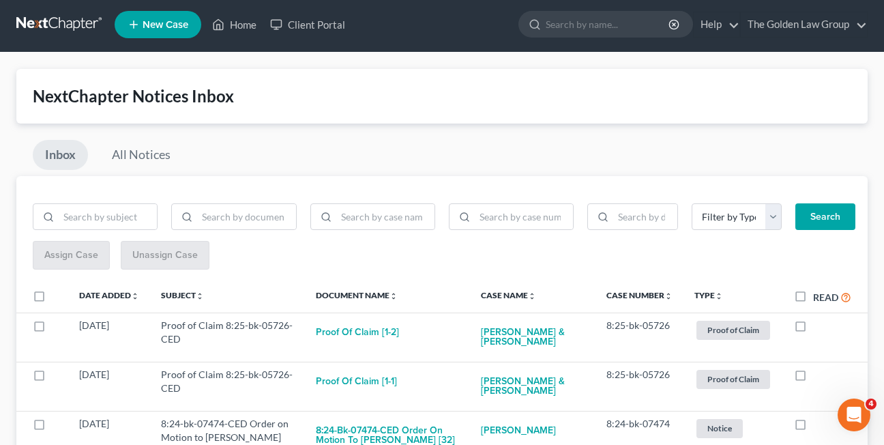
click at [813, 329] on label at bounding box center [813, 329] width 0 height 0
click at [819, 326] on input "checkbox" at bounding box center [823, 323] width 9 height 9
checkbox input "true"
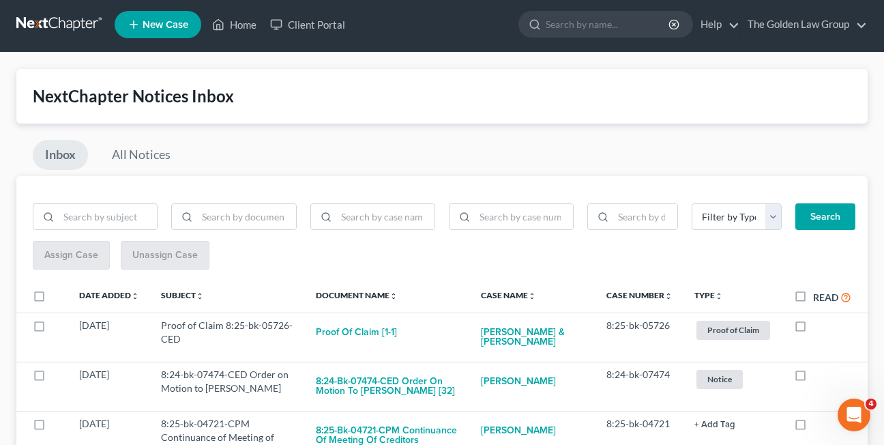
click at [813, 329] on label at bounding box center [813, 329] width 0 height 0
click at [819, 326] on input "checkbox" at bounding box center [823, 323] width 9 height 9
checkbox input "true"
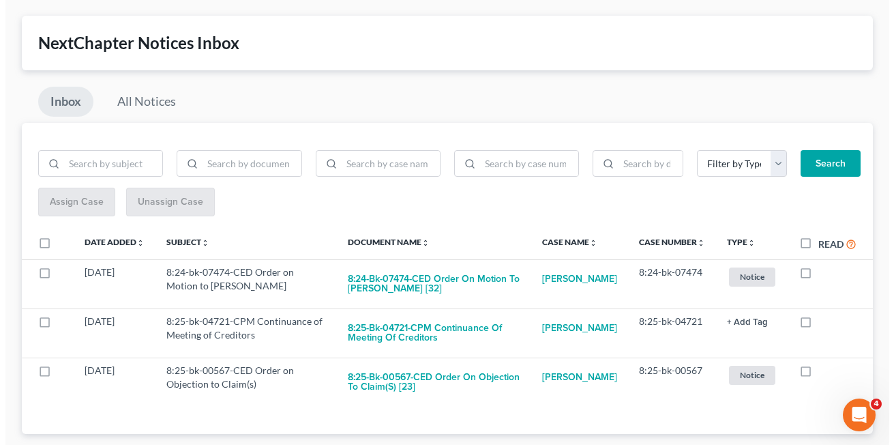
scroll to position [61, 0]
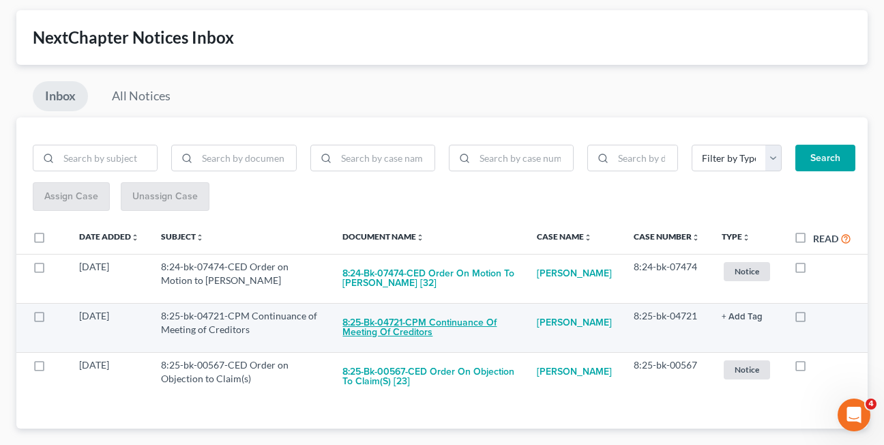
click at [388, 336] on button "8:25-bk-04721-CPM Continuance of Meeting of Creditors" at bounding box center [428, 327] width 173 height 37
checkbox input "true"
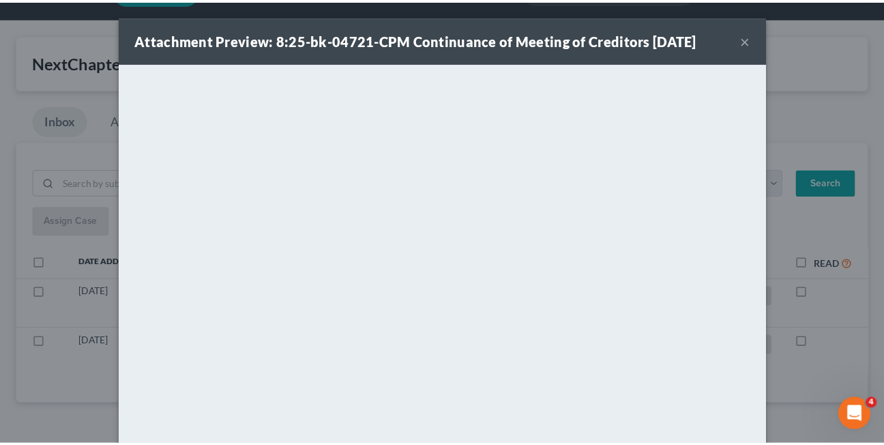
scroll to position [37, 0]
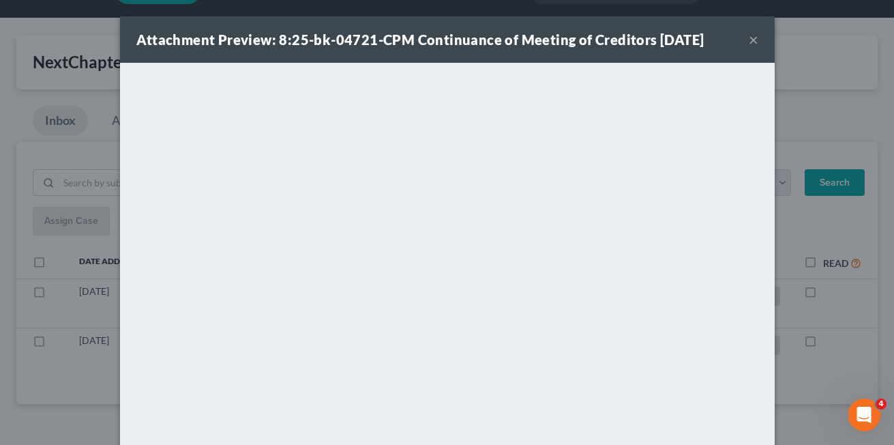
click at [749, 38] on button "×" at bounding box center [754, 39] width 10 height 16
